Goal: Task Accomplishment & Management: Use online tool/utility

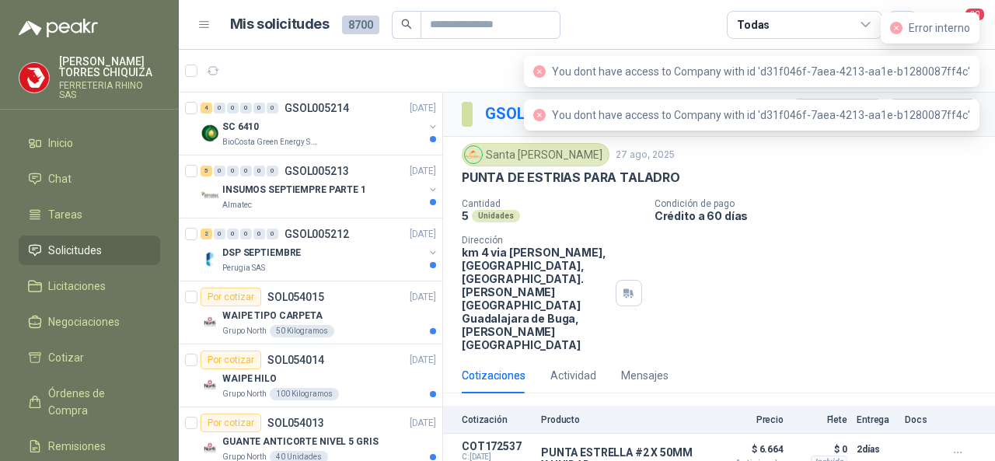
click at [916, 173] on div "PUNTA DE ESTRIAS PARA TALADRO" at bounding box center [719, 177] width 515 height 16
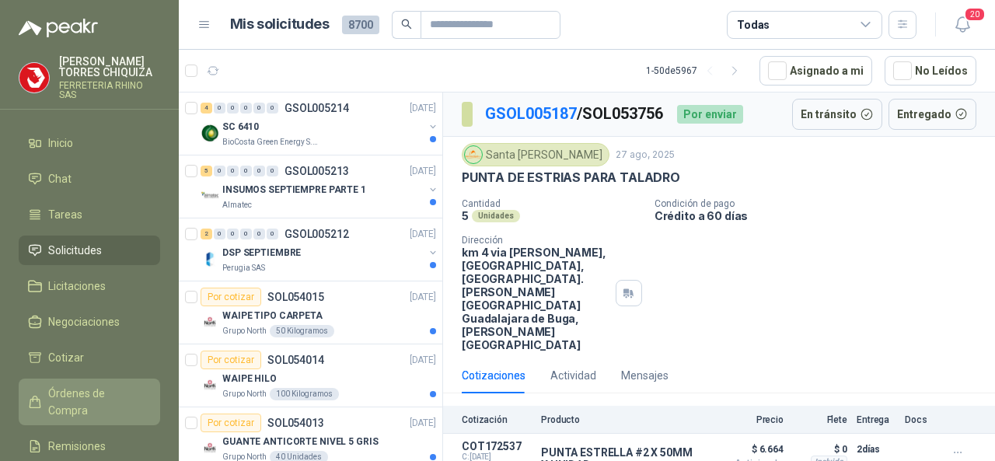
click at [67, 395] on span "Órdenes de Compra" at bounding box center [96, 402] width 97 height 34
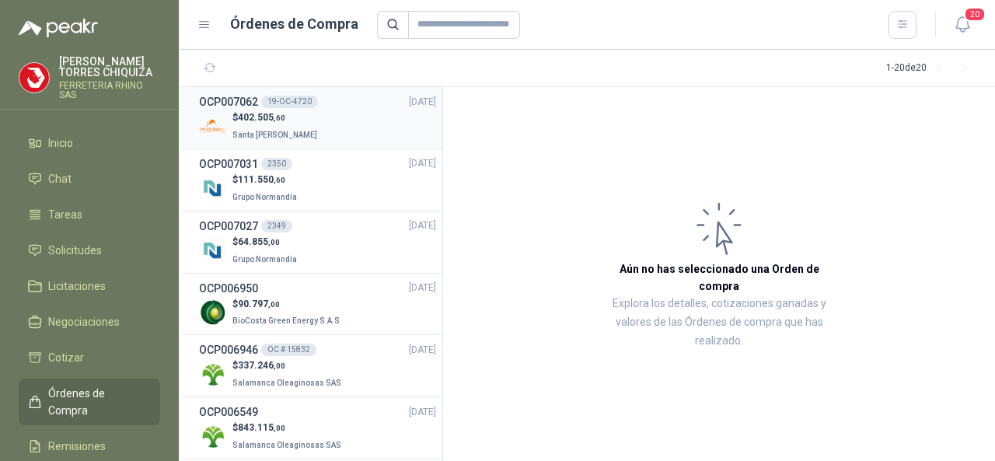
click at [288, 97] on div "19-OC-4720" at bounding box center [289, 102] width 57 height 12
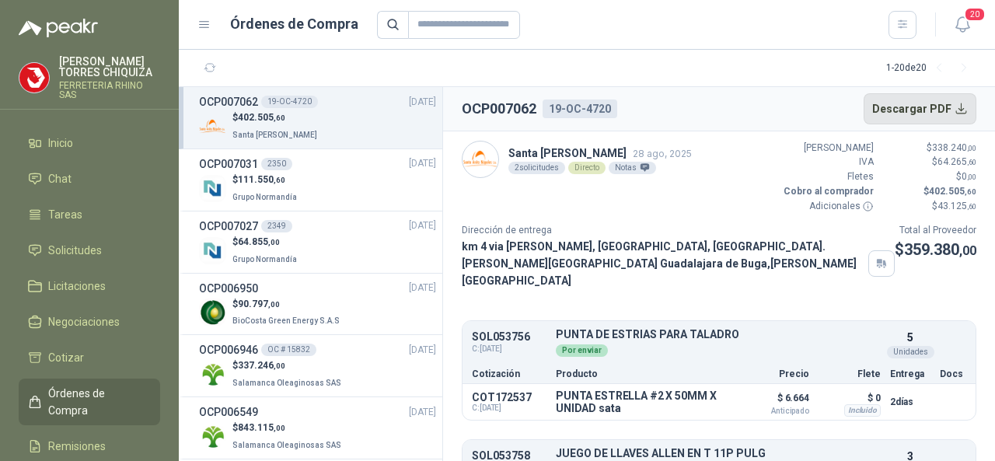
click at [927, 107] on button "Descargar PDF" at bounding box center [920, 108] width 113 height 31
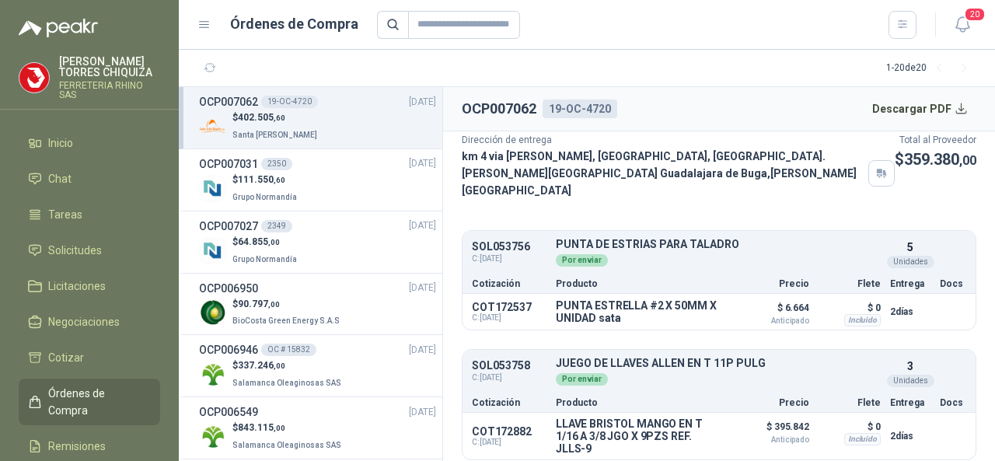
scroll to position [95, 0]
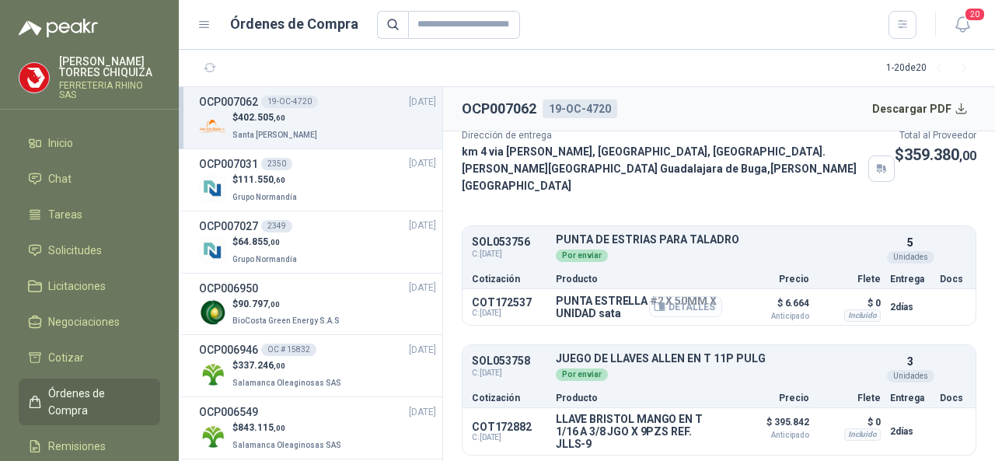
click at [657, 303] on button "Detalles" at bounding box center [685, 306] width 73 height 21
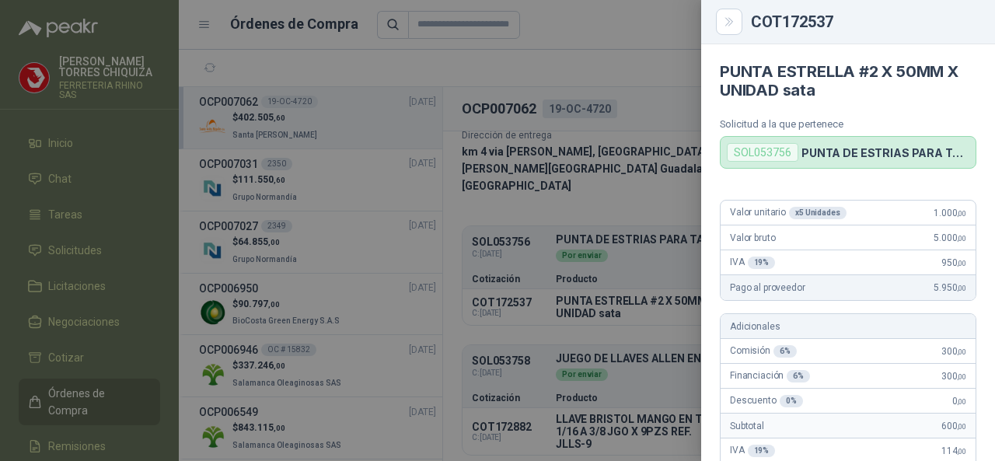
scroll to position [0, 0]
click at [590, 323] on div at bounding box center [497, 230] width 995 height 461
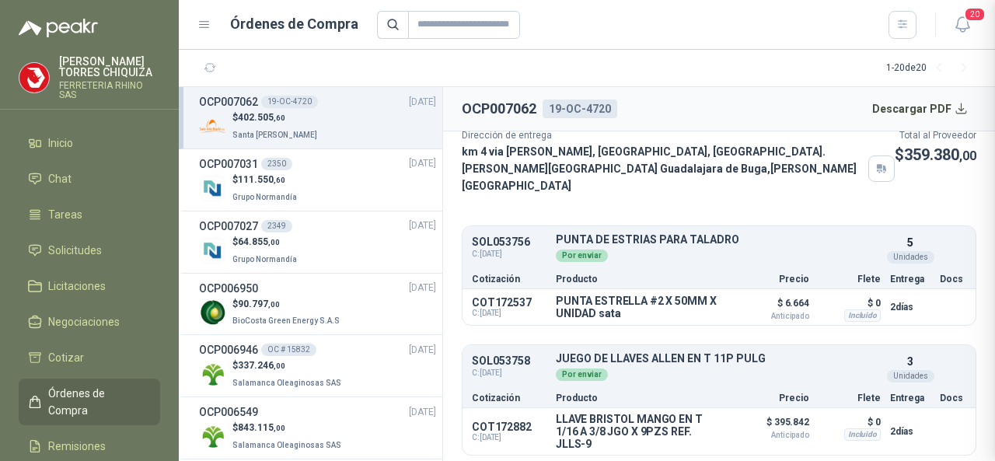
scroll to position [532, 0]
click at [605, 360] on p "JUEGO DE LLAVES ALLEN EN T 11P PULG" at bounding box center [718, 359] width 325 height 12
click at [823, 361] on button "Detalles" at bounding box center [844, 367] width 73 height 21
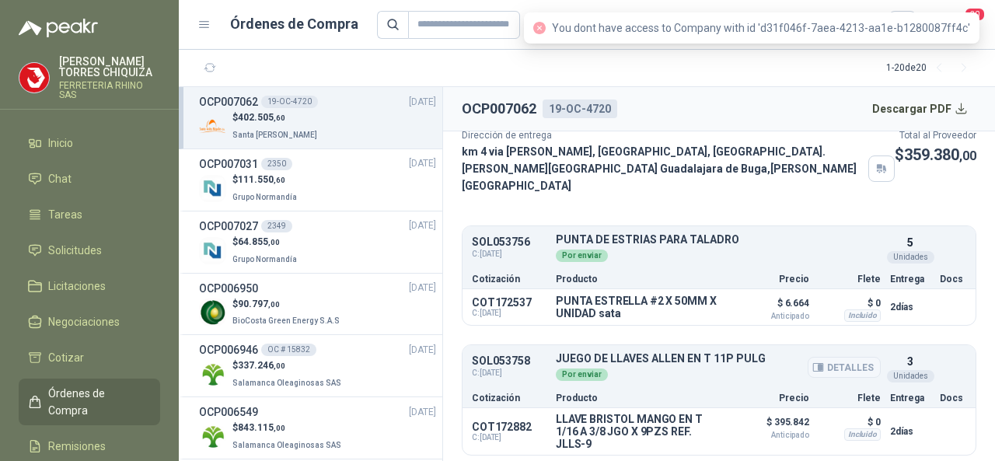
click at [815, 367] on button "Detalles" at bounding box center [844, 367] width 73 height 21
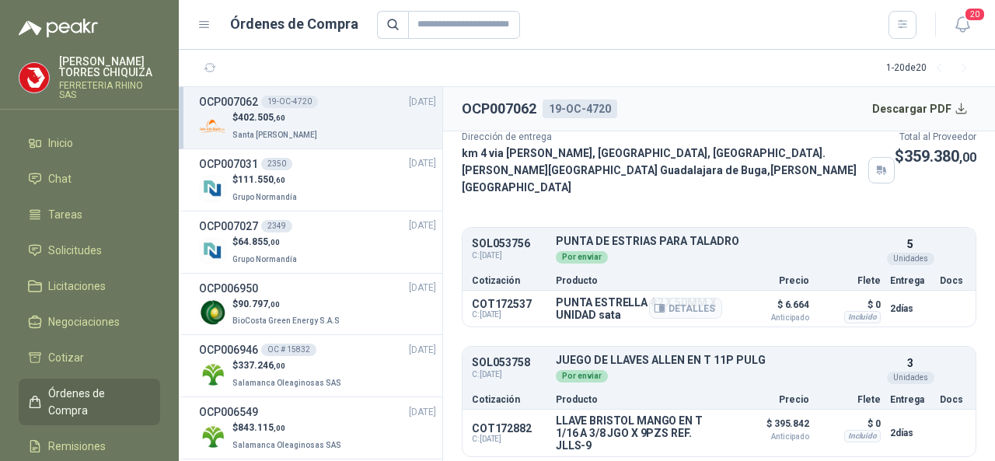
scroll to position [95, 0]
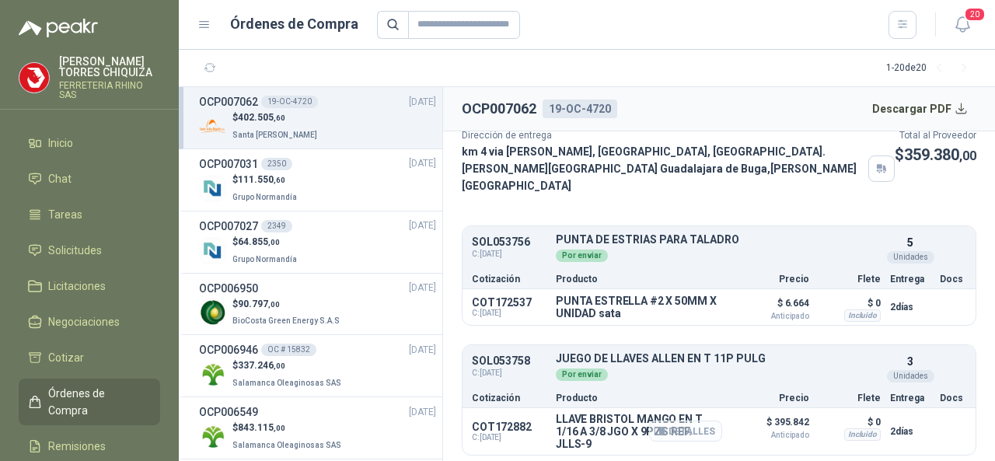
click at [662, 427] on button "Detalles" at bounding box center [685, 430] width 73 height 21
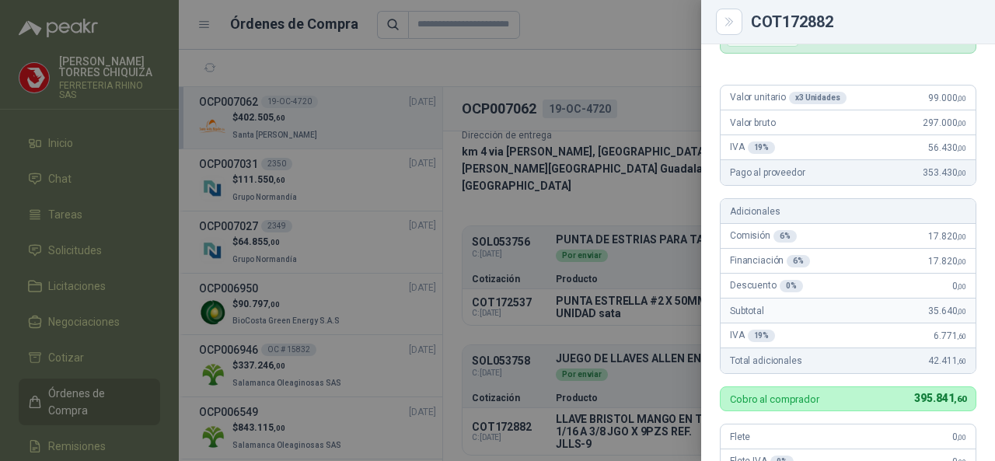
scroll to position [85, 0]
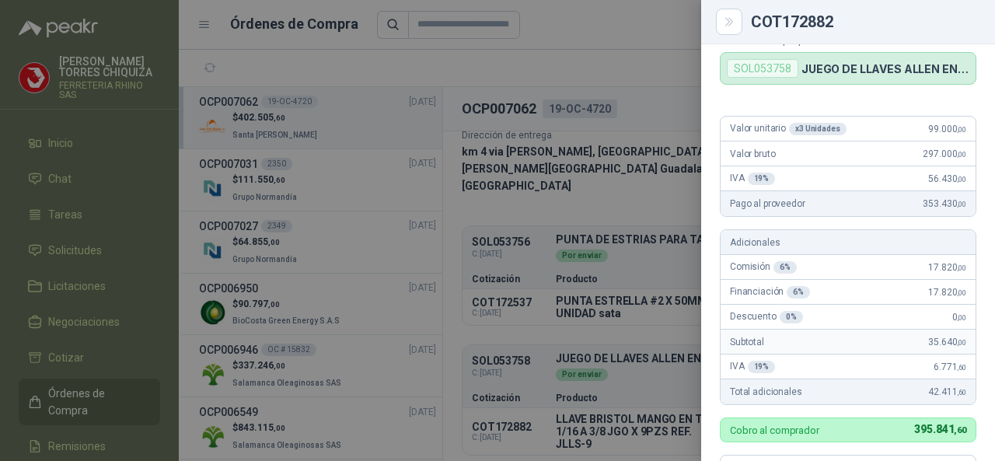
click at [611, 263] on div at bounding box center [497, 230] width 995 height 461
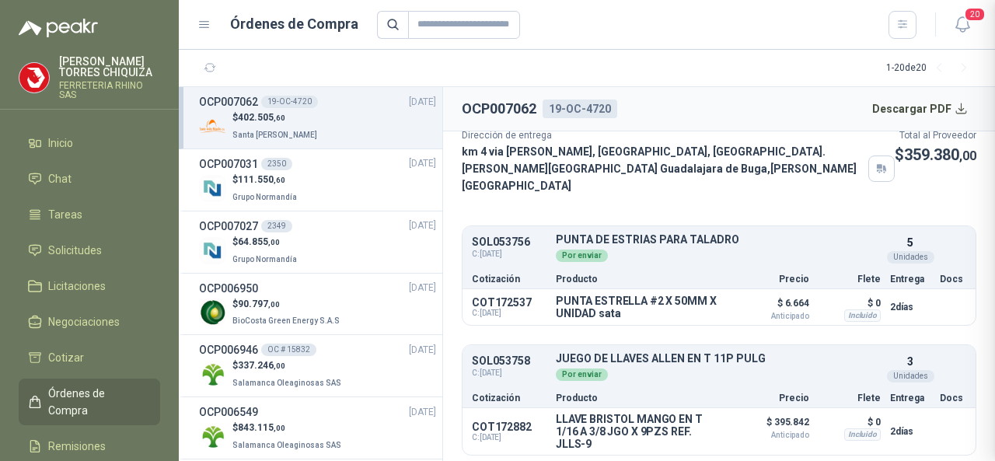
scroll to position [551, 0]
click at [823, 364] on button "Detalles" at bounding box center [844, 367] width 73 height 21
click at [663, 428] on button "Detalles" at bounding box center [685, 430] width 73 height 21
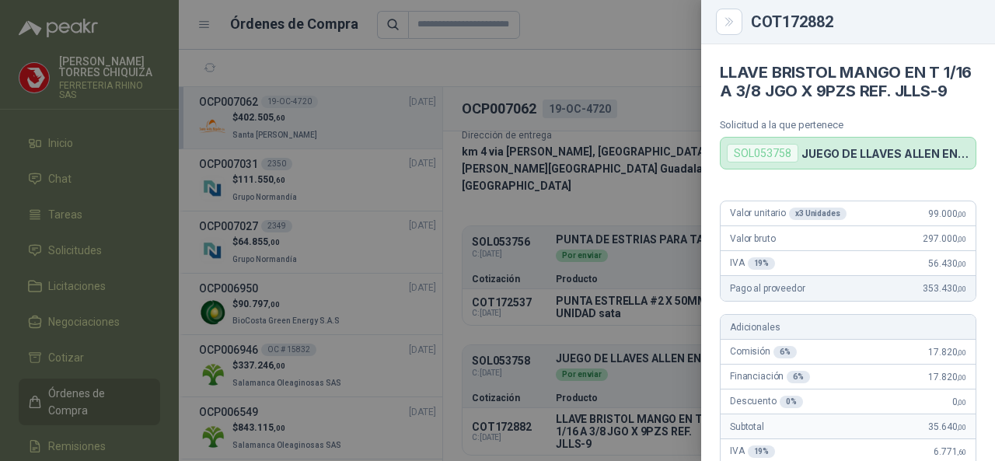
scroll to position [0, 0]
click at [496, 51] on div at bounding box center [497, 230] width 995 height 461
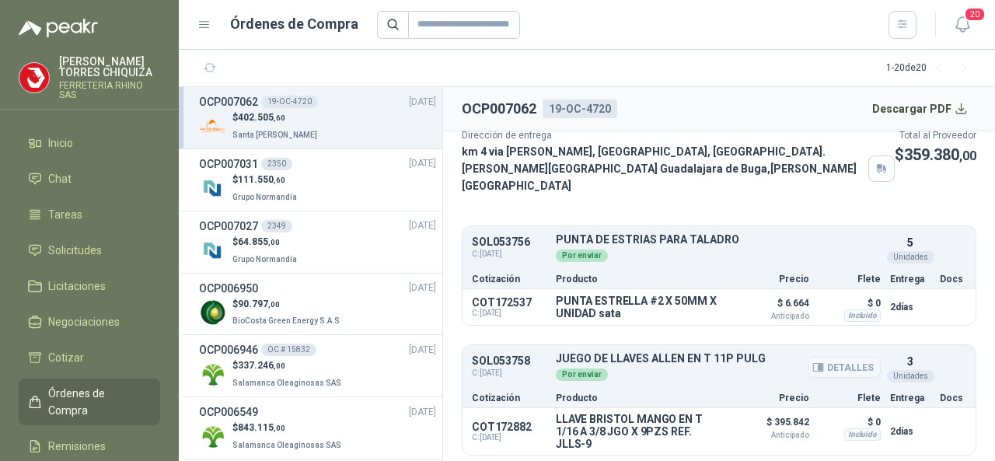
click at [815, 360] on button "Detalles" at bounding box center [844, 367] width 73 height 21
click at [828, 360] on button "Detalles" at bounding box center [844, 367] width 73 height 21
click at [500, 356] on p "SOL053758" at bounding box center [509, 361] width 75 height 12
click at [581, 353] on p "JUEGO DE LLAVES ALLEN EN T 11P PULG" at bounding box center [718, 359] width 325 height 12
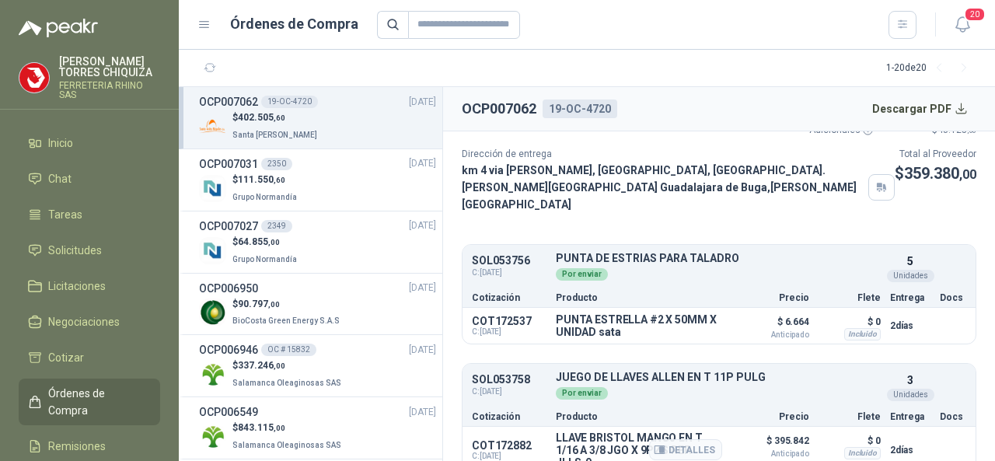
scroll to position [95, 0]
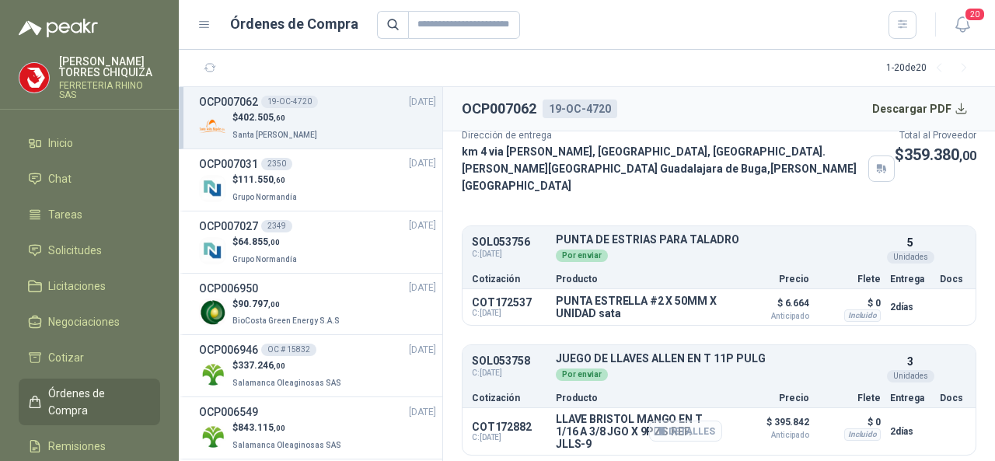
click at [677, 427] on button "Detalles" at bounding box center [685, 430] width 73 height 21
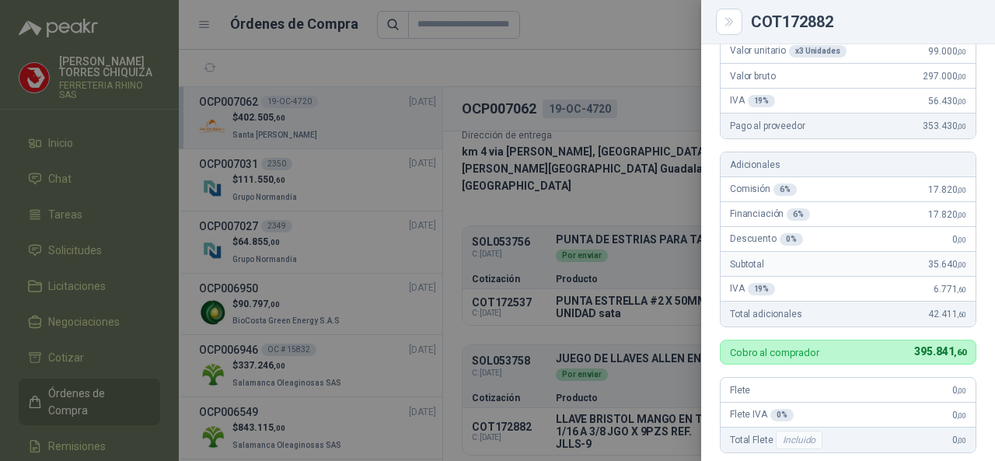
scroll to position [0, 0]
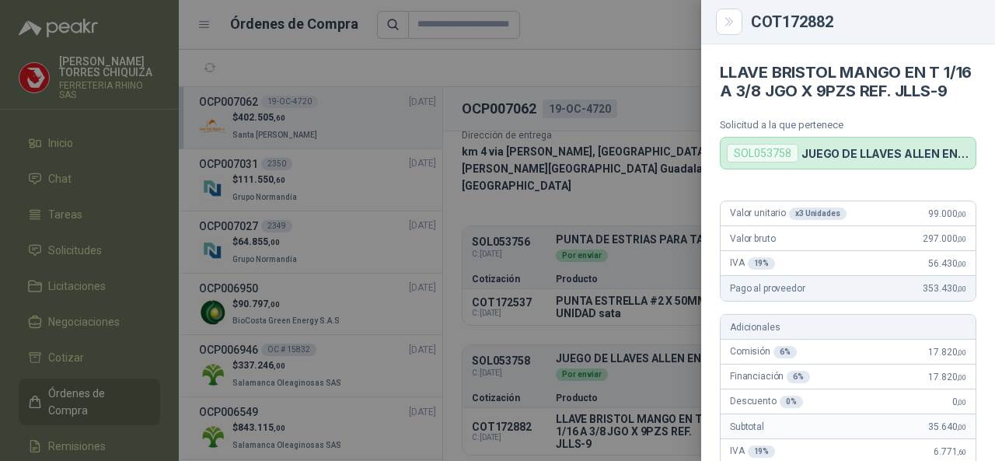
click at [58, 251] on div at bounding box center [497, 230] width 995 height 461
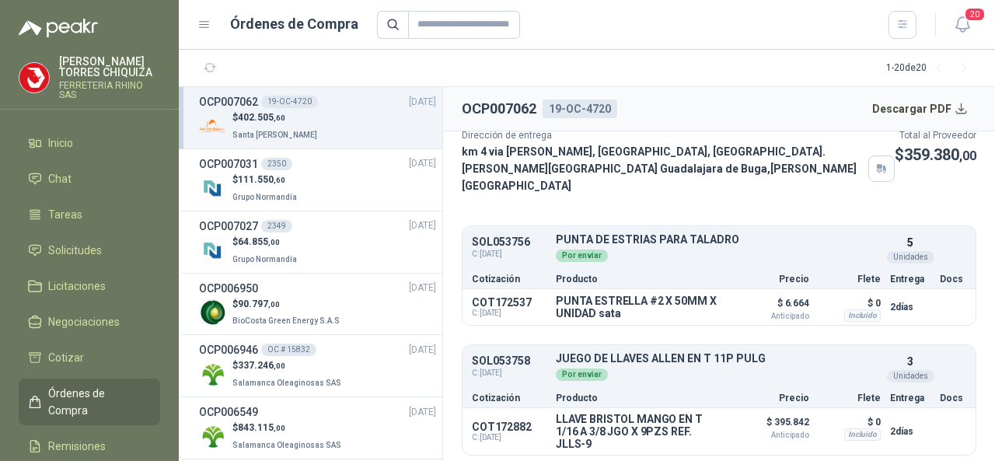
click at [58, 251] on span "Solicitudes" at bounding box center [75, 250] width 54 height 17
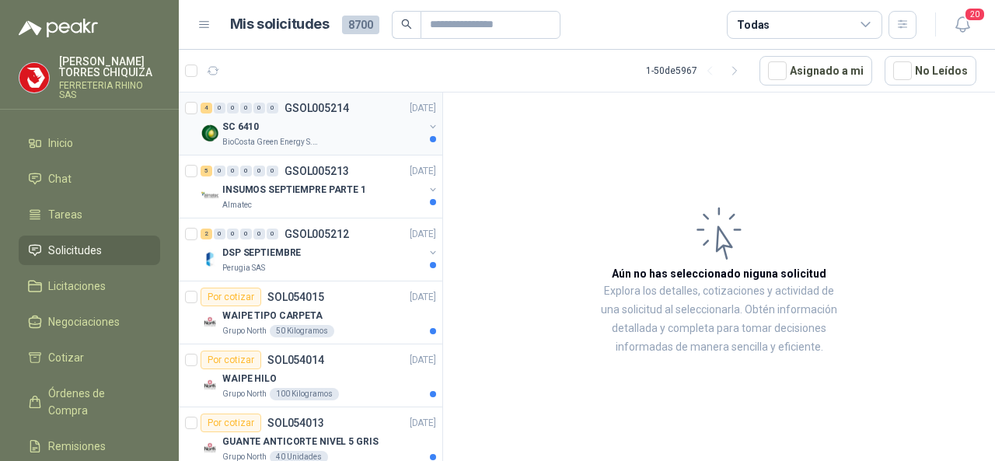
click at [337, 105] on p "GSOL005214" at bounding box center [316, 108] width 65 height 11
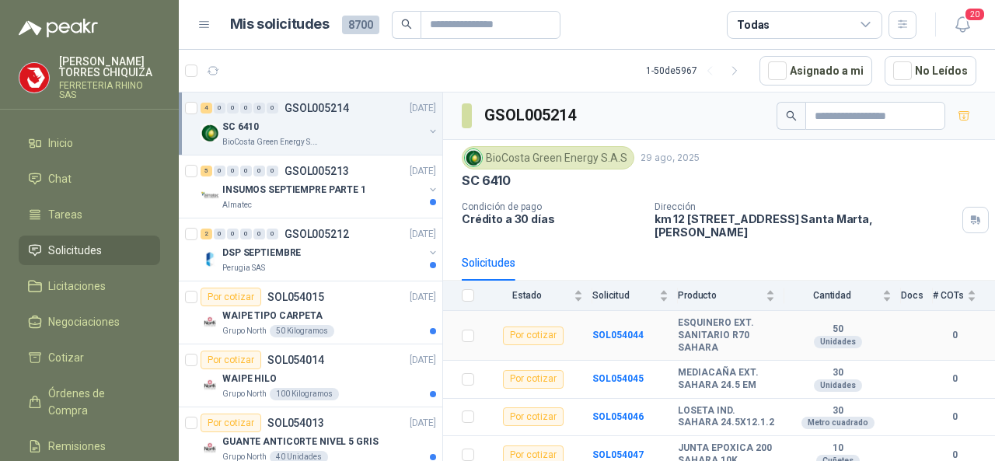
scroll to position [17, 0]
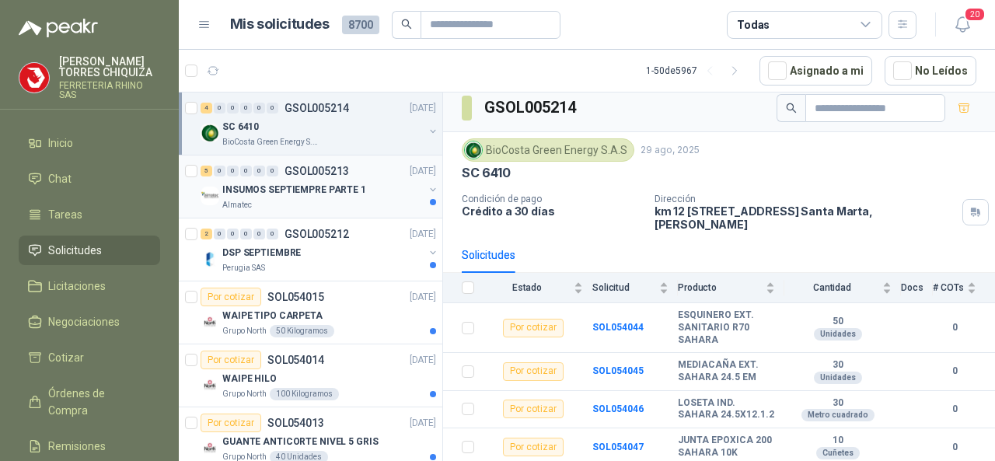
click at [326, 169] on p "GSOL005213" at bounding box center [316, 171] width 65 height 11
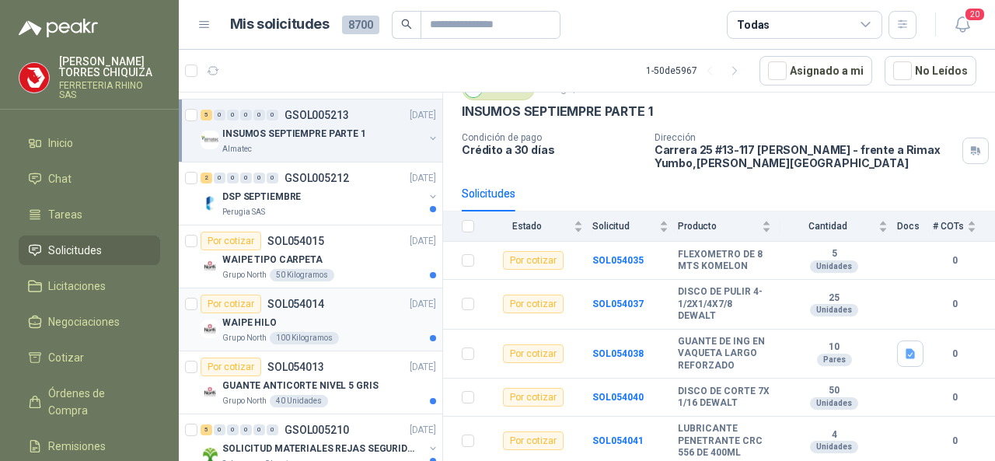
scroll to position [155, 0]
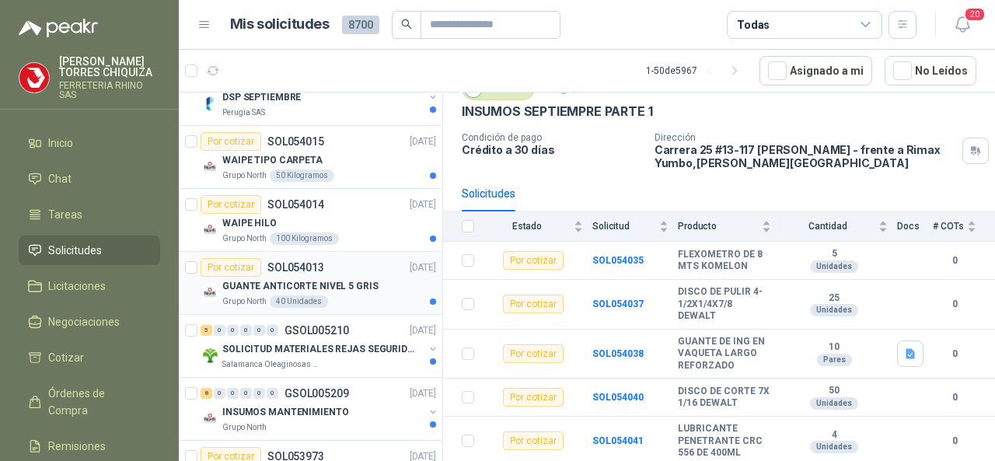
click at [295, 258] on div "Por cotizar SOL054013" at bounding box center [263, 267] width 124 height 19
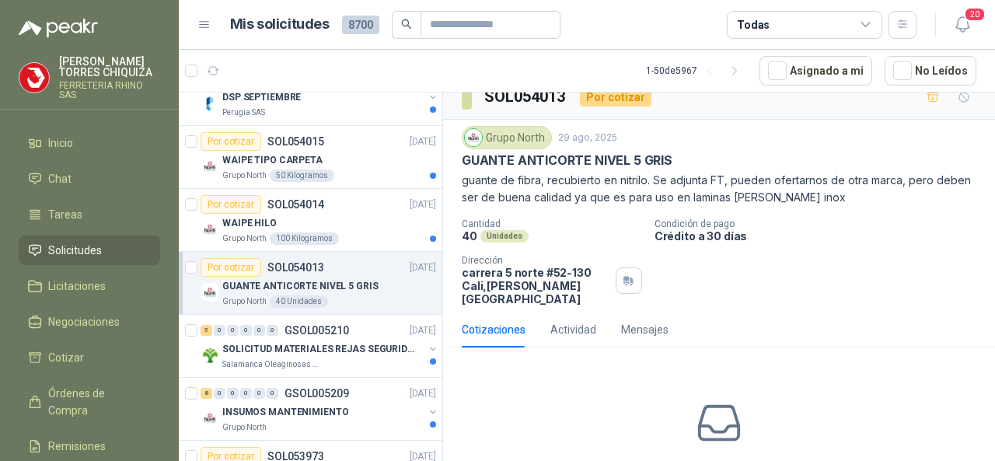
scroll to position [95, 0]
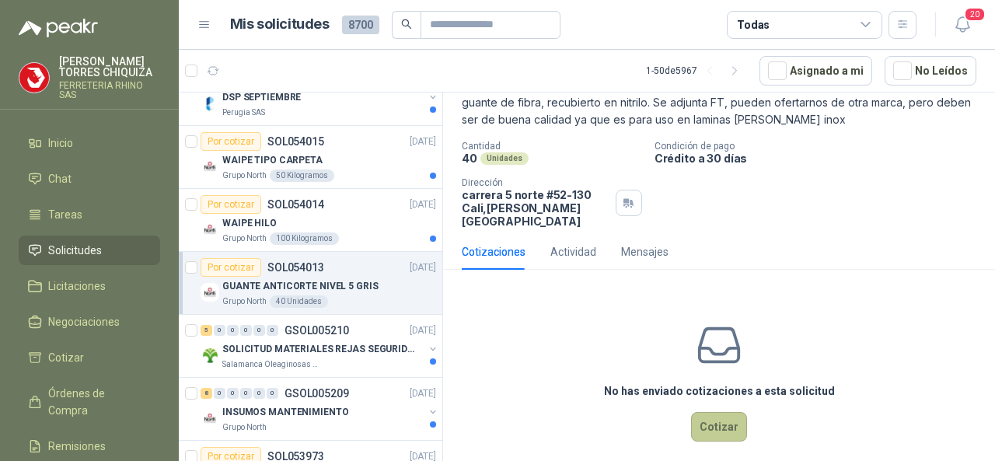
click at [714, 417] on button "Cotizar" at bounding box center [719, 427] width 56 height 30
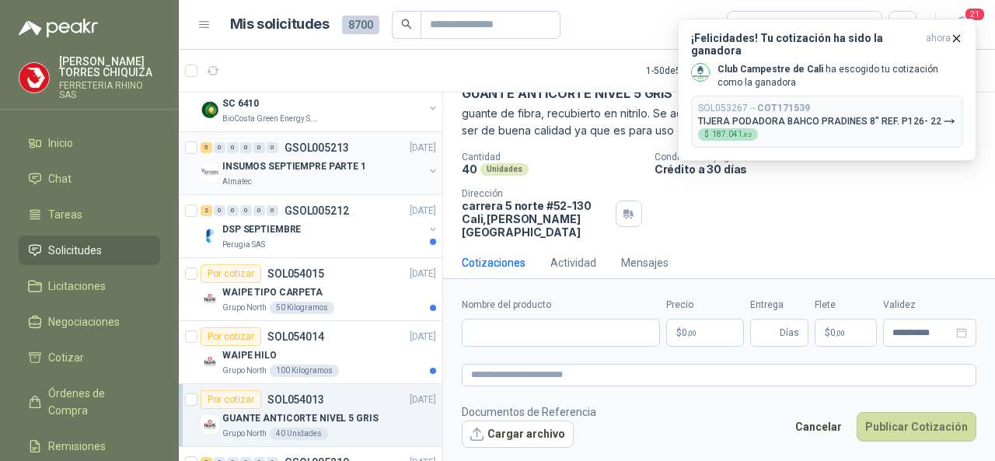
scroll to position [0, 0]
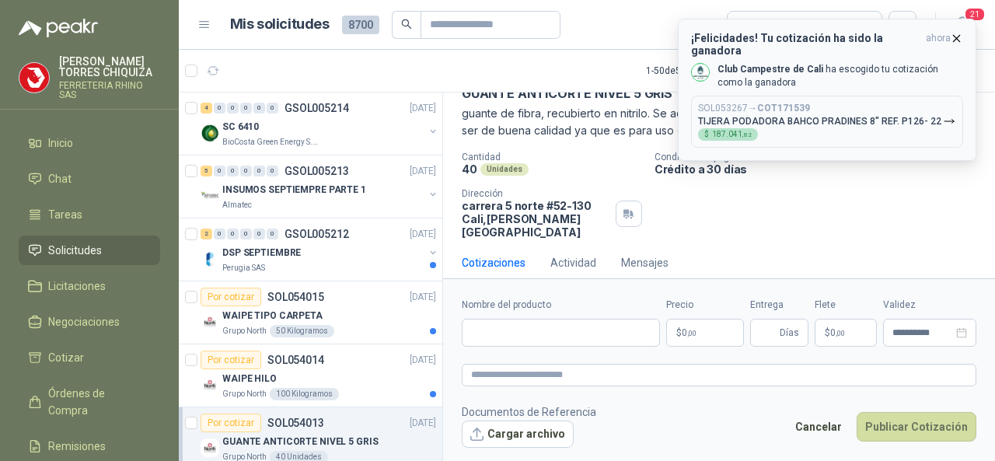
click at [954, 33] on icon "button" at bounding box center [956, 38] width 13 height 13
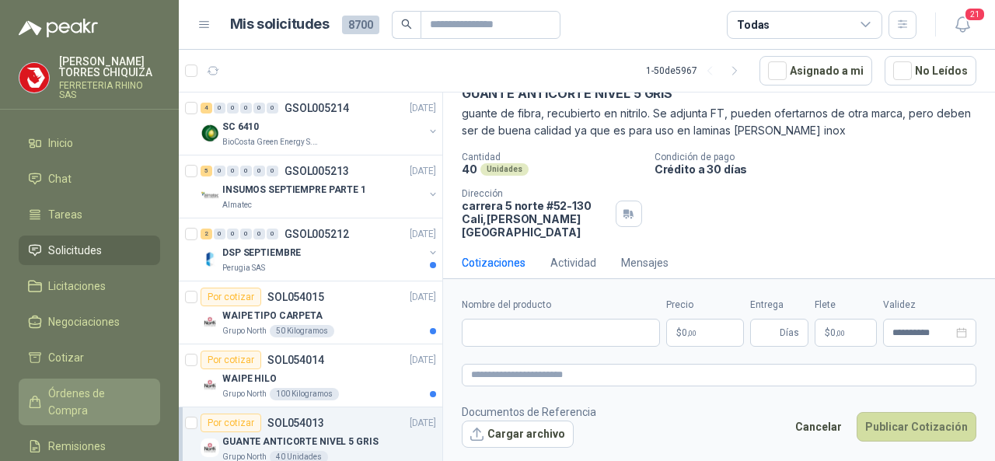
click at [95, 393] on span "Órdenes de Compra" at bounding box center [96, 402] width 97 height 34
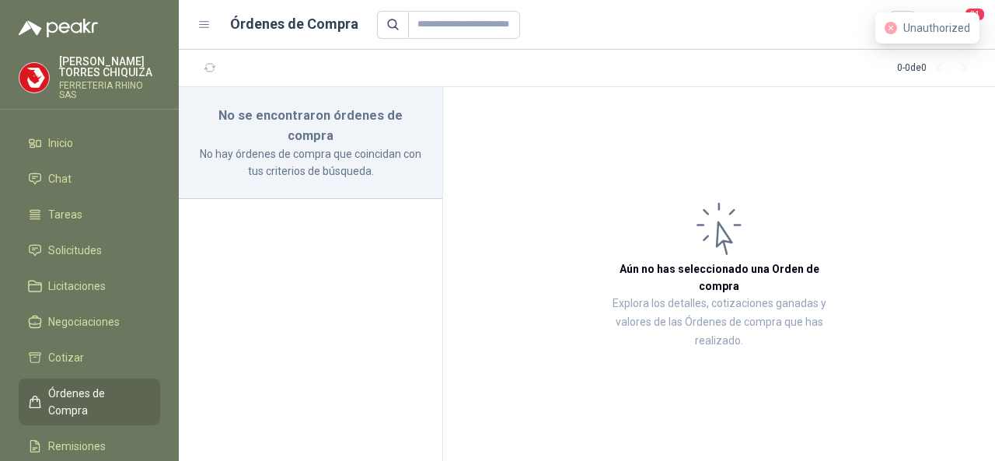
click at [87, 398] on span "Órdenes de Compra" at bounding box center [96, 402] width 97 height 34
click at [87, 397] on span "Órdenes de Compra" at bounding box center [96, 402] width 97 height 34
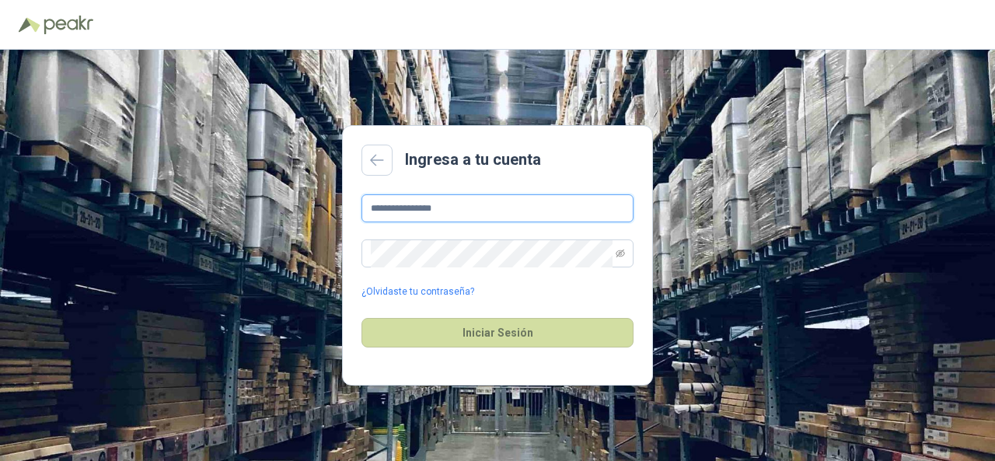
click at [490, 214] on input "**********" at bounding box center [497, 208] width 272 height 28
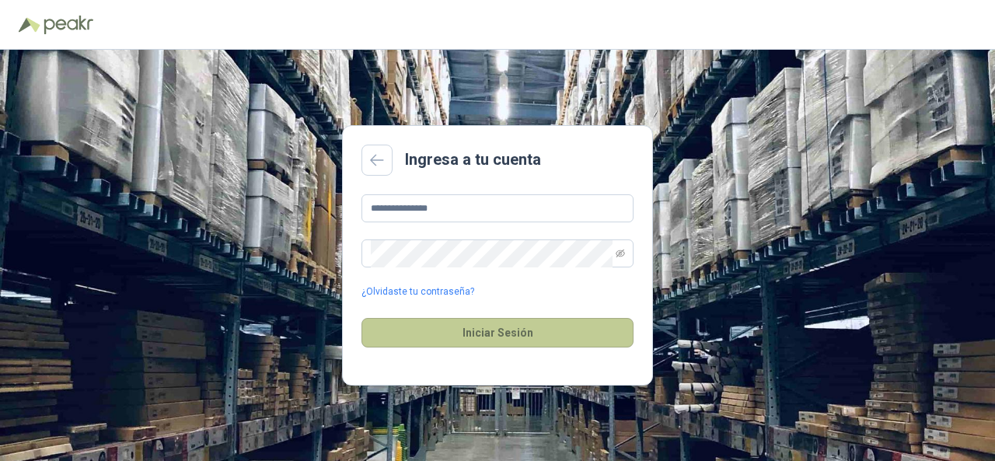
click at [499, 327] on button "Iniciar Sesión" at bounding box center [497, 333] width 272 height 30
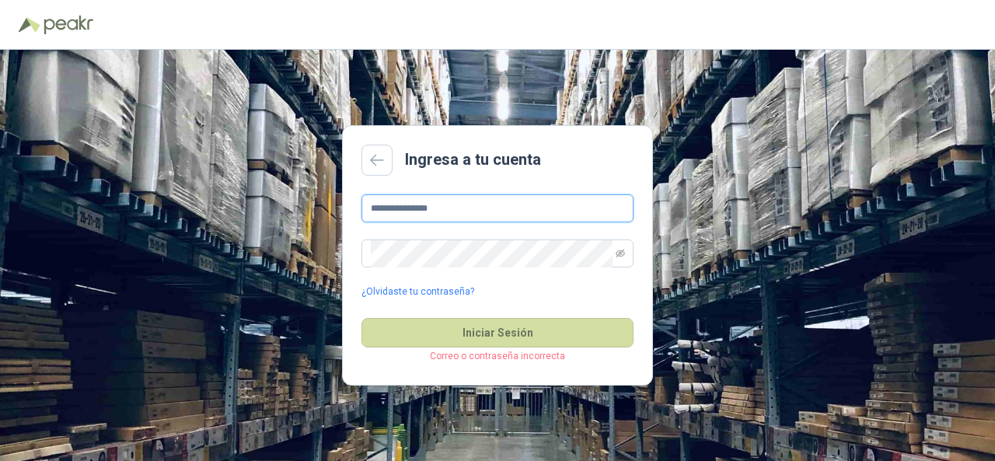
click at [474, 212] on input "**********" at bounding box center [497, 208] width 272 height 28
type input "*"
type input "**********"
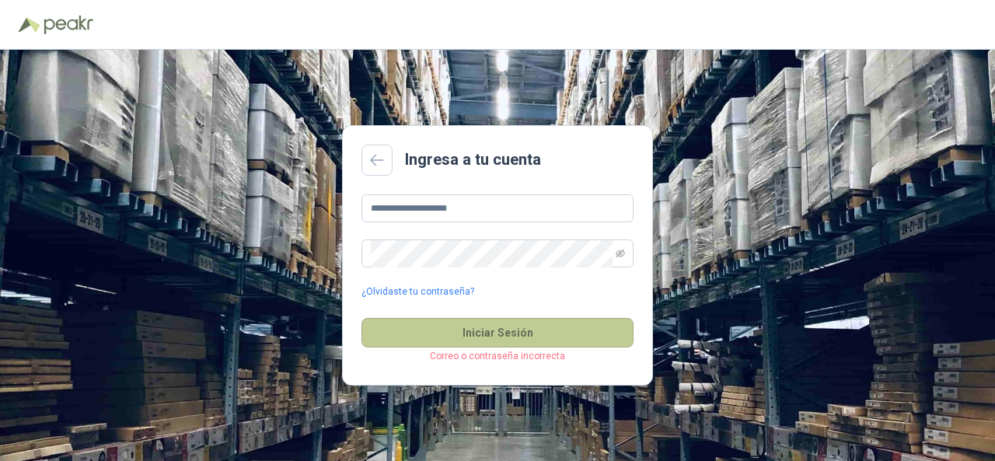
click at [455, 335] on button "Iniciar Sesión" at bounding box center [497, 333] width 272 height 30
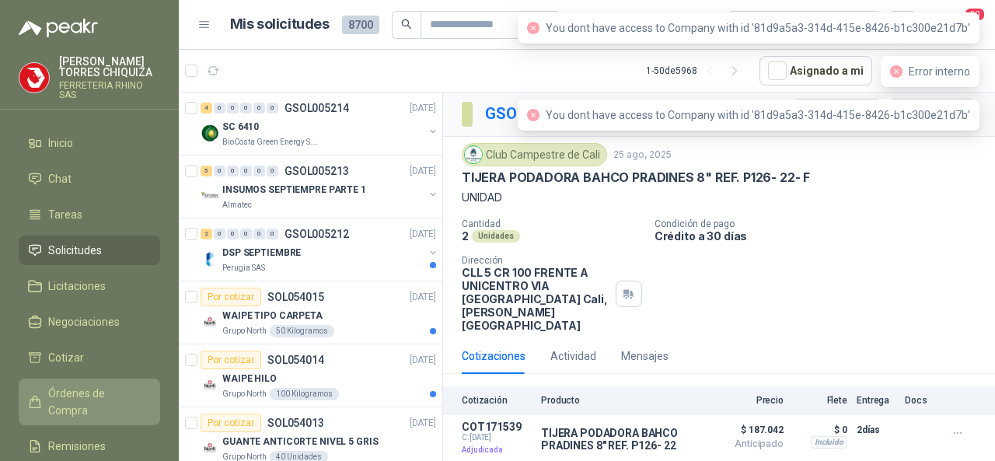
click at [92, 388] on span "Órdenes de Compra" at bounding box center [96, 402] width 97 height 34
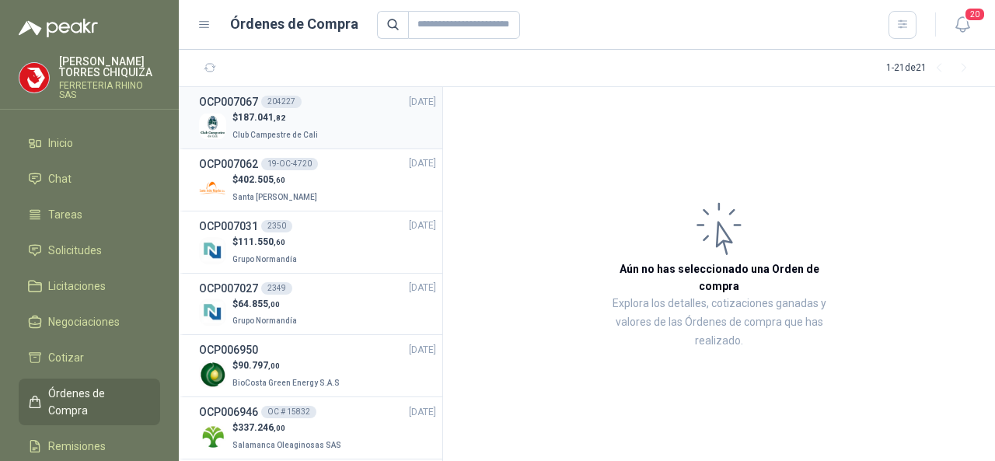
click at [267, 99] on div "204227" at bounding box center [281, 102] width 40 height 12
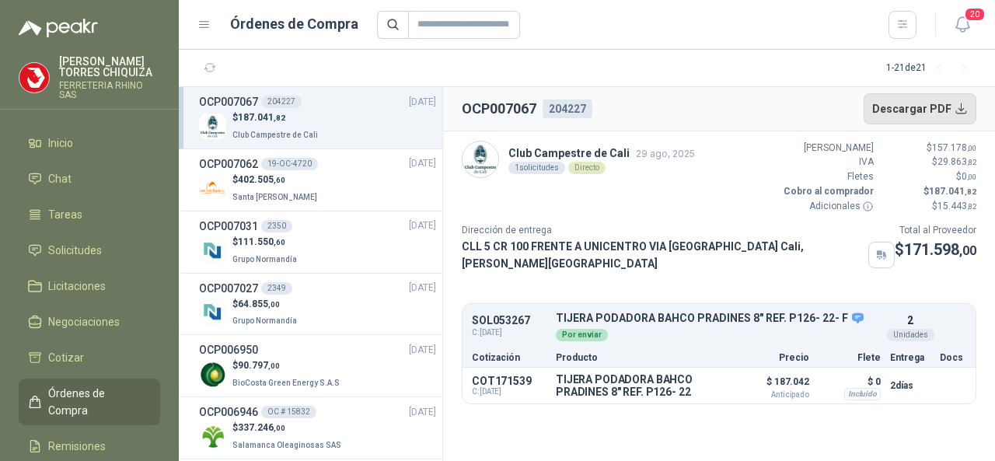
click at [902, 110] on button "Descargar PDF" at bounding box center [920, 108] width 113 height 31
click at [843, 316] on button "Detalles" at bounding box center [844, 326] width 73 height 21
click at [683, 375] on button "Detalles" at bounding box center [685, 385] width 73 height 21
